Goal: Find specific page/section: Find specific page/section

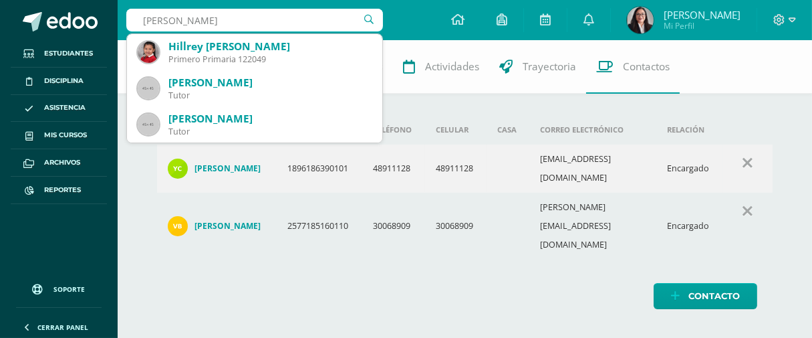
type input "Someina Cucul"
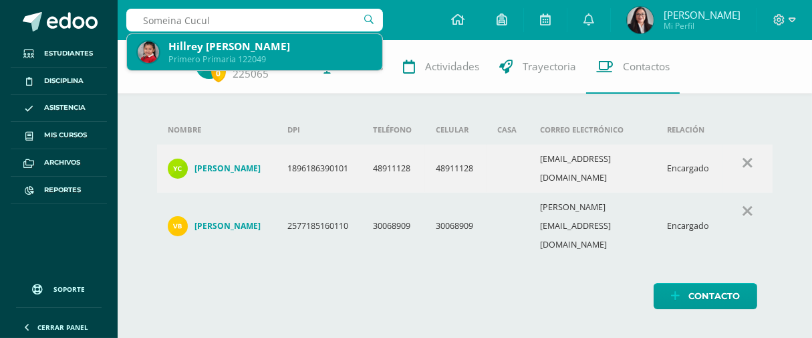
click at [302, 55] on div "Primero Primaria 122049" at bounding box center [270, 58] width 203 height 11
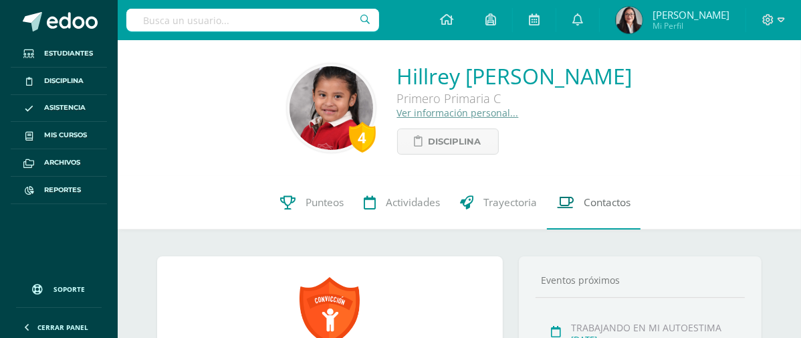
click at [608, 207] on span "Contactos" at bounding box center [607, 202] width 47 height 14
